Goal: Task Accomplishment & Management: Complete application form

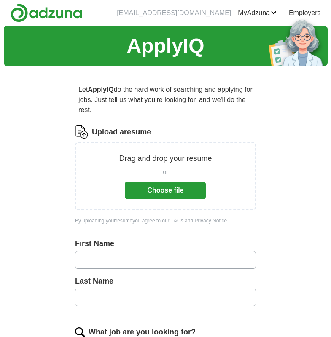
click at [181, 190] on button "Choose file" at bounding box center [165, 190] width 81 height 18
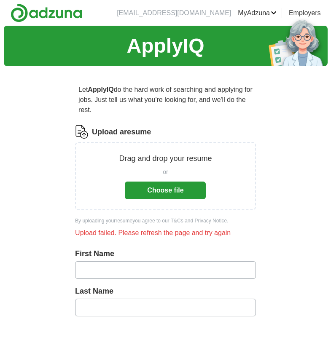
click at [171, 193] on button "Choose file" at bounding box center [165, 190] width 81 height 18
click at [165, 267] on input "text" at bounding box center [165, 270] width 181 height 18
type input "*****"
type input "******"
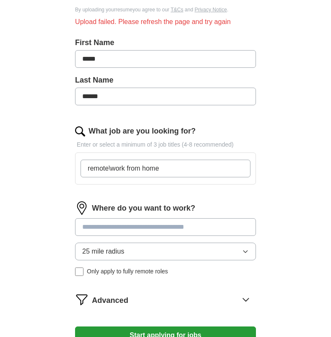
type input "remote\work from home"
click at [139, 229] on input at bounding box center [165, 227] width 181 height 18
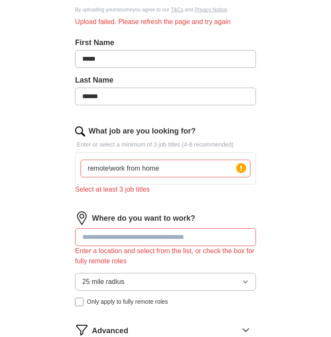
drag, startPoint x: 163, startPoint y: 167, endPoint x: 27, endPoint y: 162, distance: 136.5
click at [27, 162] on div "ApplyIQ Let ApplyIQ do the hard work of searching and applying for jobs. Just t…" at bounding box center [165, 106] width 323 height 582
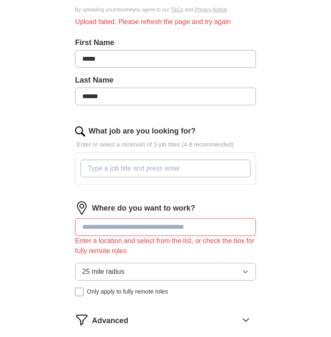
click at [190, 168] on input "What job are you looking for?" at bounding box center [165, 169] width 170 height 18
type input "Remote"
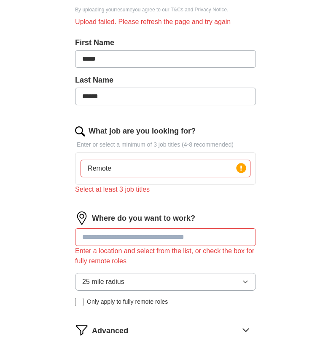
click at [203, 225] on div "Where do you want to work? Enter a location and select from the list, or check …" at bounding box center [165, 261] width 181 height 101
click at [242, 169] on circle at bounding box center [241, 168] width 10 height 10
click at [120, 171] on input "Remote" at bounding box center [165, 169] width 170 height 18
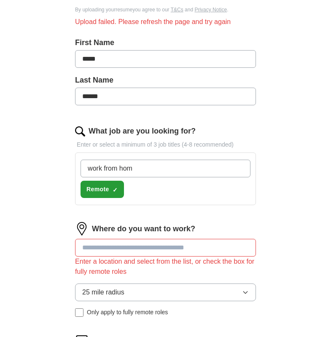
type input "work from home"
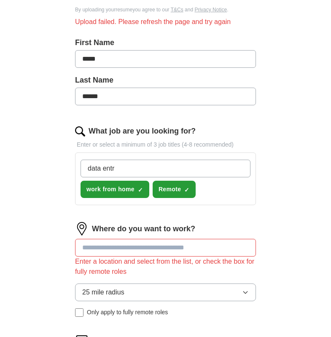
type input "data entry"
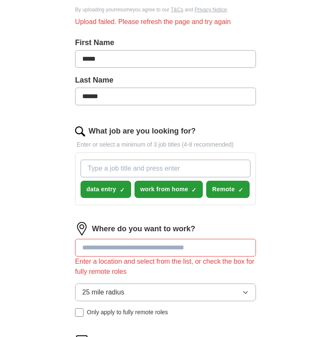
click at [131, 243] on input at bounding box center [165, 248] width 181 height 18
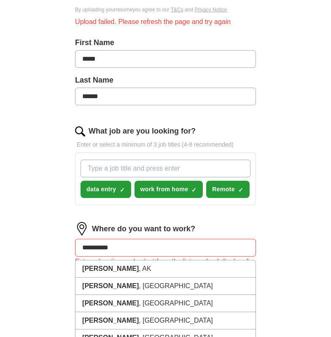
type input "**********"
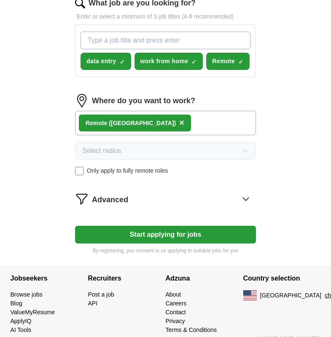
scroll to position [353, 0]
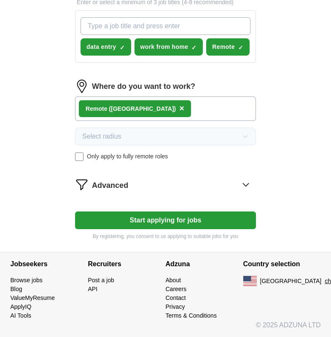
click at [198, 220] on button "Start applying for jobs" at bounding box center [165, 220] width 181 height 18
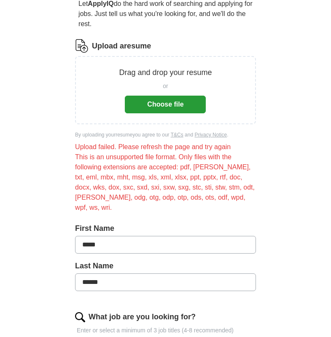
scroll to position [67, 0]
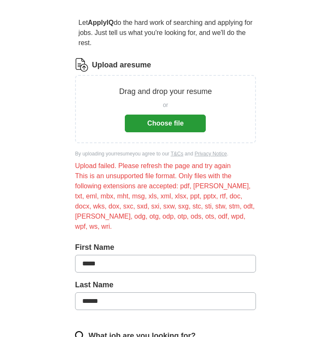
click at [179, 123] on button "Choose file" at bounding box center [165, 124] width 81 height 18
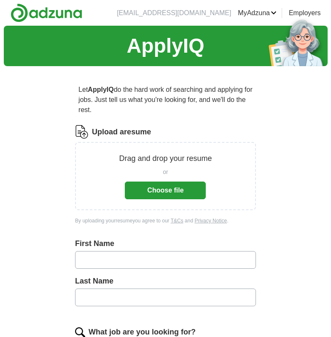
click at [143, 187] on button "Choose file" at bounding box center [165, 190] width 81 height 18
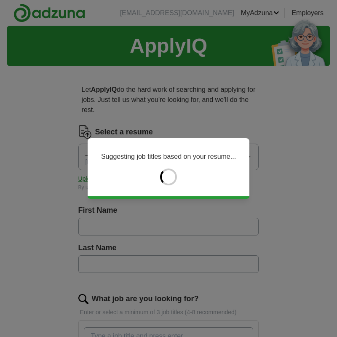
type input "*****"
type input "******"
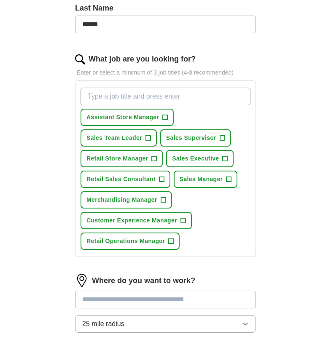
scroll to position [253, 0]
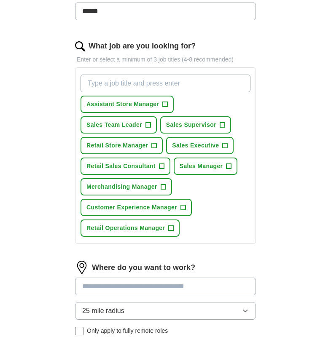
click at [152, 83] on input "What job are you looking for?" at bounding box center [165, 84] width 170 height 18
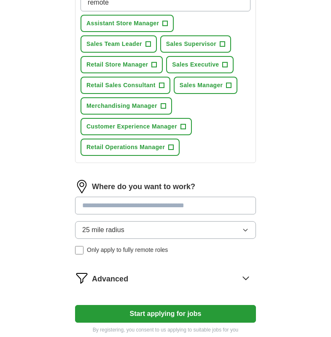
scroll to position [337, 0]
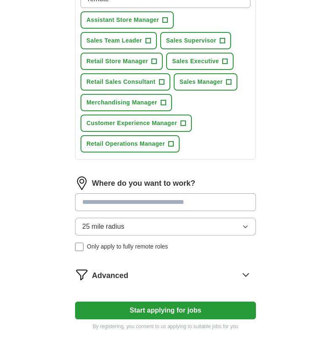
type input "remote"
click at [195, 204] on input at bounding box center [165, 202] width 181 height 18
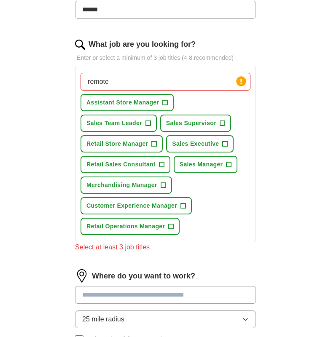
scroll to position [253, 0]
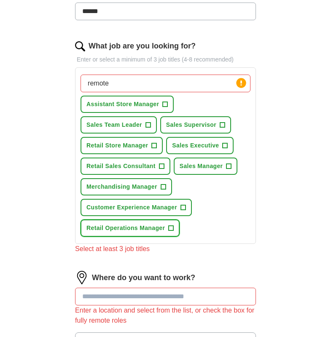
drag, startPoint x: 177, startPoint y: 222, endPoint x: 180, endPoint y: 217, distance: 6.4
click at [176, 222] on button "Retail Operations Manager +" at bounding box center [129, 227] width 99 height 17
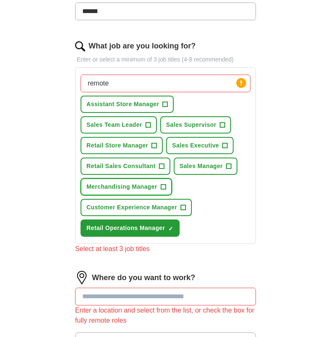
click at [162, 184] on span "+" at bounding box center [162, 187] width 5 height 7
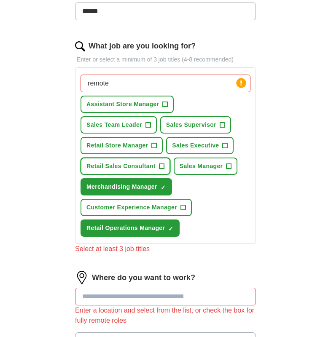
click at [162, 165] on span "+" at bounding box center [161, 166] width 5 height 7
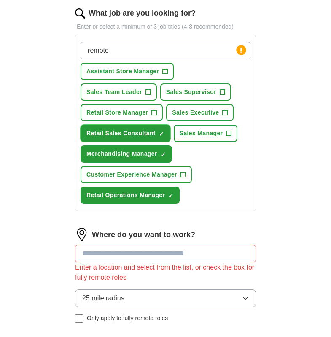
scroll to position [337, 0]
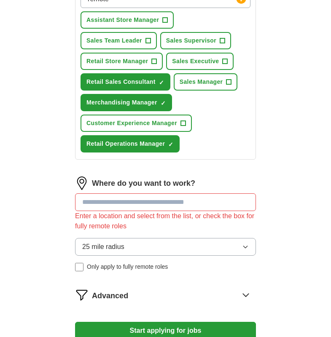
click at [197, 200] on input at bounding box center [165, 202] width 181 height 18
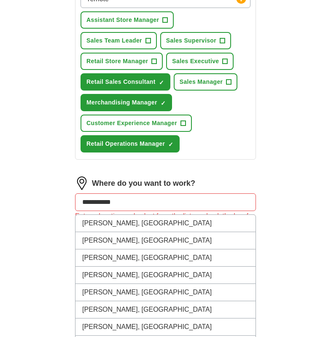
type input "**********"
click at [204, 179] on div "Where do you want to work?" at bounding box center [165, 182] width 181 height 13
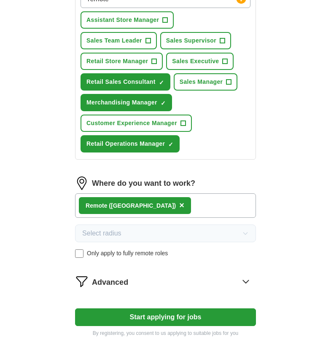
click at [150, 315] on button "Start applying for jobs" at bounding box center [165, 317] width 181 height 18
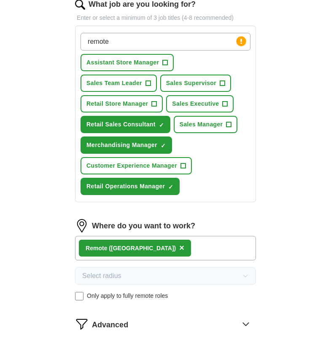
select select "**"
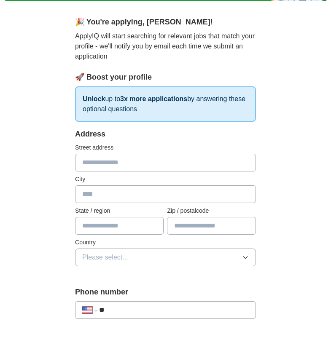
scroll to position [84, 0]
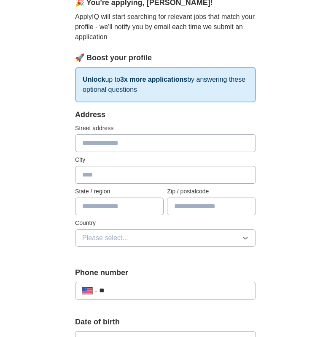
click at [141, 140] on input "text" at bounding box center [165, 143] width 181 height 18
